Goal: Information Seeking & Learning: Learn about a topic

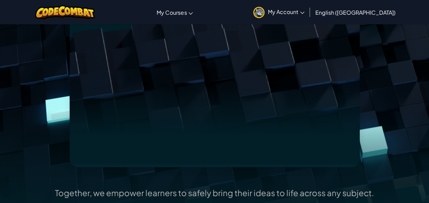
scroll to position [145, 0]
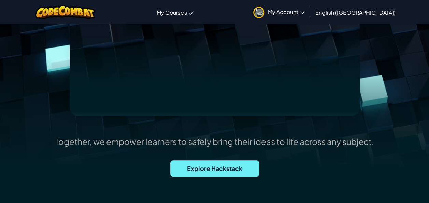
click at [235, 172] on span "Explore Hackstack" at bounding box center [214, 168] width 89 height 16
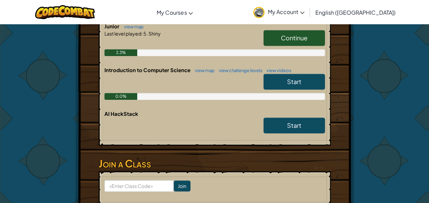
scroll to position [180, 0]
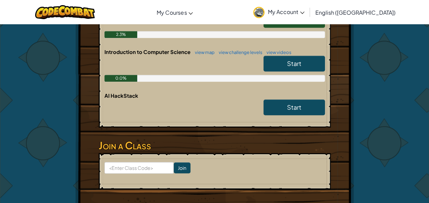
click at [302, 120] on div "AI HackStack Start" at bounding box center [214, 107] width 220 height 30
click at [309, 100] on link "Start" at bounding box center [293, 107] width 61 height 16
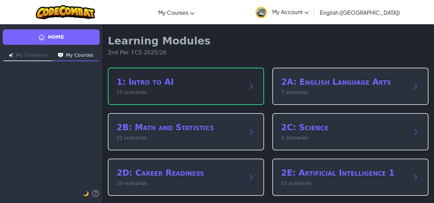
click at [213, 87] on h2 "1: Intro to AI" at bounding box center [179, 81] width 125 height 11
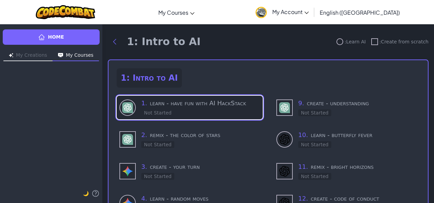
click at [229, 113] on div "1 . learn - have fun with AI HackStack Not Started" at bounding box center [200, 107] width 119 height 18
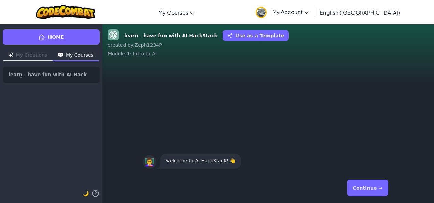
click at [368, 191] on button "Continue →" at bounding box center [367, 187] width 41 height 16
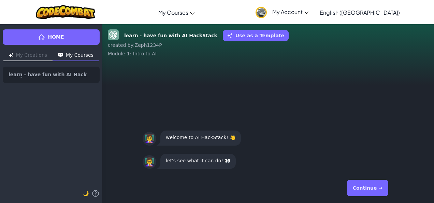
click at [372, 188] on button "Continue →" at bounding box center [367, 187] width 41 height 16
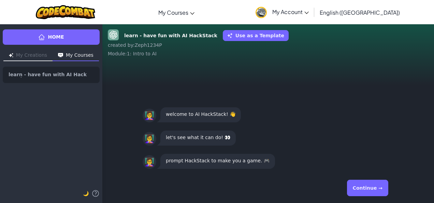
click at [376, 188] on button "Continue →" at bounding box center [367, 187] width 41 height 16
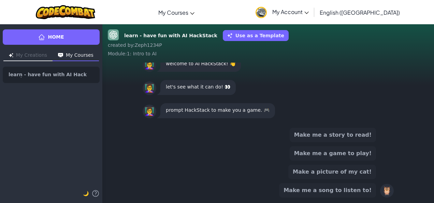
click at [364, 160] on button "Make me a game to play!" at bounding box center [333, 153] width 86 height 14
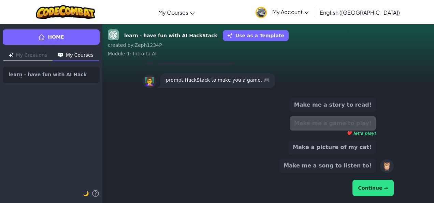
click at [378, 186] on button "Continue →" at bounding box center [372, 187] width 41 height 16
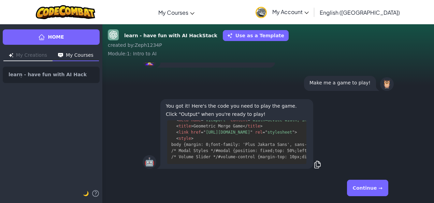
scroll to position [245, 0]
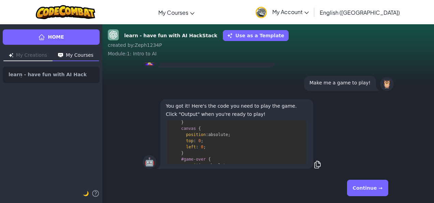
click at [318, 167] on icon at bounding box center [317, 164] width 9 height 9
click at [378, 188] on button "Continue →" at bounding box center [367, 187] width 41 height 16
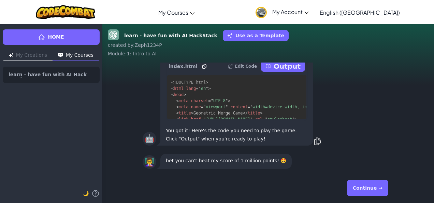
click at [370, 195] on button "Continue →" at bounding box center [367, 187] width 41 height 16
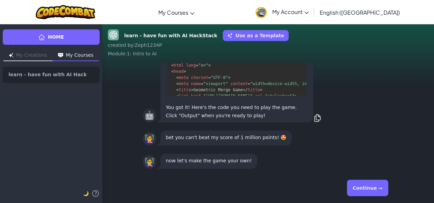
click at [376, 186] on button "Continue →" at bounding box center [367, 187] width 41 height 16
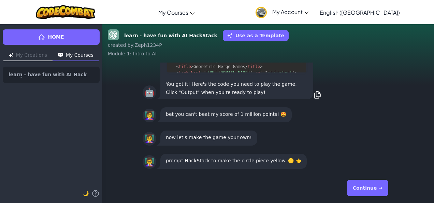
click at [371, 191] on button "Continue →" at bounding box center [367, 187] width 41 height 16
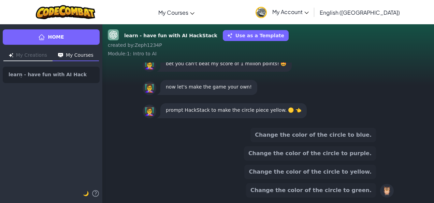
click at [356, 141] on button "Change the color of the circle to blue." at bounding box center [313, 135] width 126 height 14
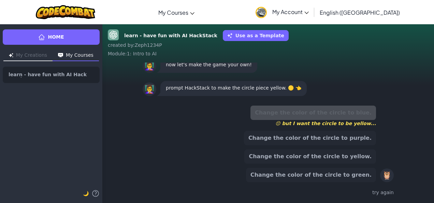
click at [367, 120] on div "Change the color of the circle to blue. 😔 but I want the circle to be yellow..." at bounding box center [313, 115] width 126 height 21
click at [364, 143] on button "Change the color of the circle to purple." at bounding box center [310, 138] width 132 height 14
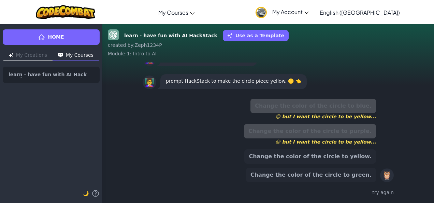
click at [364, 161] on button "Change the color of the circle to yellow." at bounding box center [310, 156] width 132 height 14
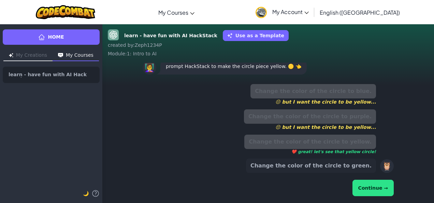
click at [378, 191] on button "Continue →" at bounding box center [372, 187] width 41 height 16
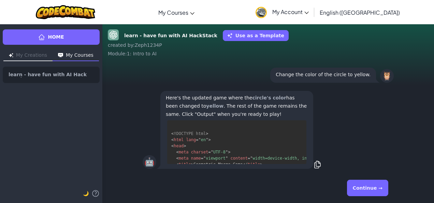
scroll to position [37, 0]
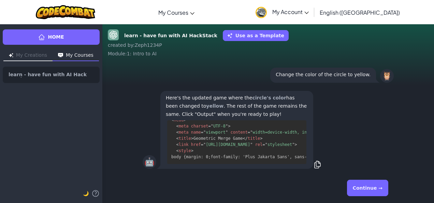
click at [316, 168] on icon at bounding box center [317, 164] width 9 height 9
click at [363, 186] on button "Continue →" at bounding box center [367, 187] width 41 height 16
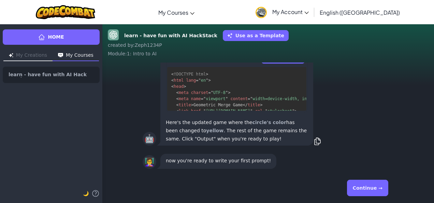
click at [378, 190] on button "Continue →" at bounding box center [367, 187] width 41 height 16
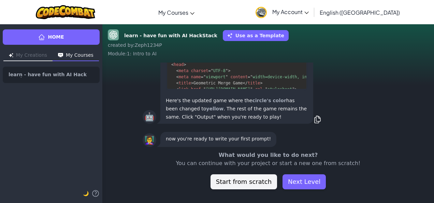
click at [34, 59] on button "My Creations" at bounding box center [27, 55] width 49 height 11
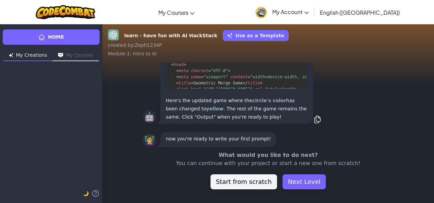
click at [21, 65] on div "Home My Creations My Courses 🌙" at bounding box center [51, 113] width 102 height 179
click at [263, 181] on button "Start from scratch" at bounding box center [243, 181] width 67 height 15
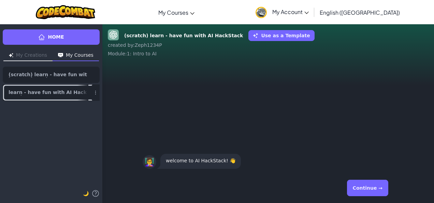
click at [61, 91] on span "learn - have fun with AI HackStack" at bounding box center [49, 92] width 80 height 5
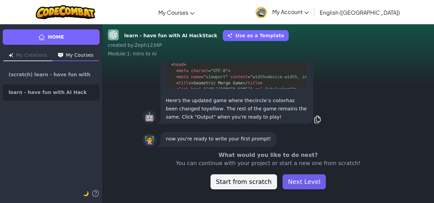
click at [303, 182] on button "Next Level" at bounding box center [303, 181] width 43 height 15
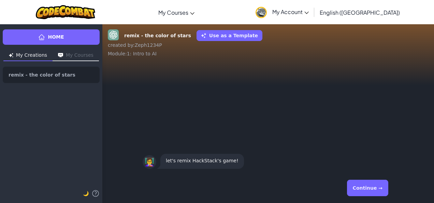
click at [385, 192] on button "Continue →" at bounding box center [367, 187] width 41 height 16
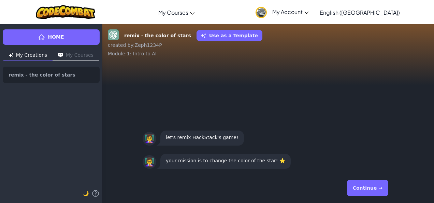
click at [222, 36] on button "Use as a Template" at bounding box center [229, 35] width 66 height 11
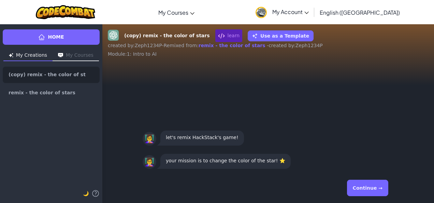
click at [267, 41] on button "Use as a Template" at bounding box center [281, 35] width 66 height 11
click at [374, 191] on button "Continue →" at bounding box center [367, 187] width 41 height 16
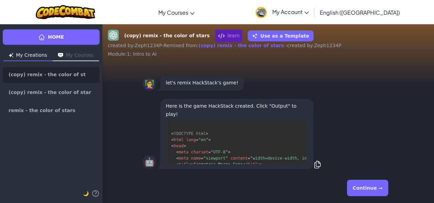
scroll to position [49, 0]
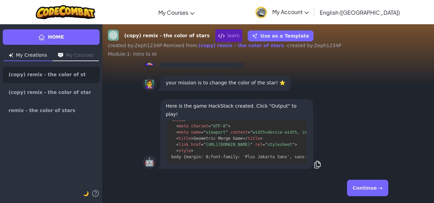
click at [316, 167] on icon at bounding box center [317, 164] width 6 height 7
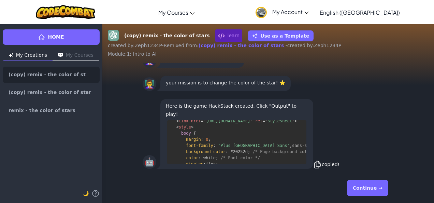
click at [364, 189] on button "Continue →" at bounding box center [367, 187] width 41 height 16
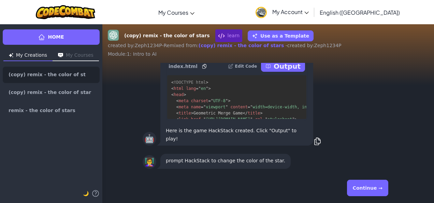
click at [380, 189] on button "Continue →" at bounding box center [367, 187] width 41 height 16
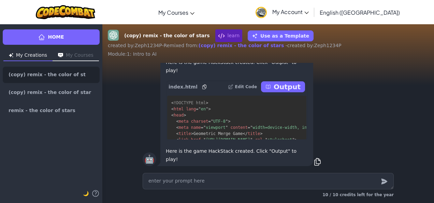
type textarea "x"
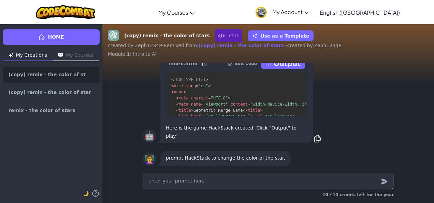
click at [390, 158] on div "👩‍🏫 prompt HackStack to change the color of the star." at bounding box center [268, 158] width 251 height 18
